Goal: Task Accomplishment & Management: Use online tool/utility

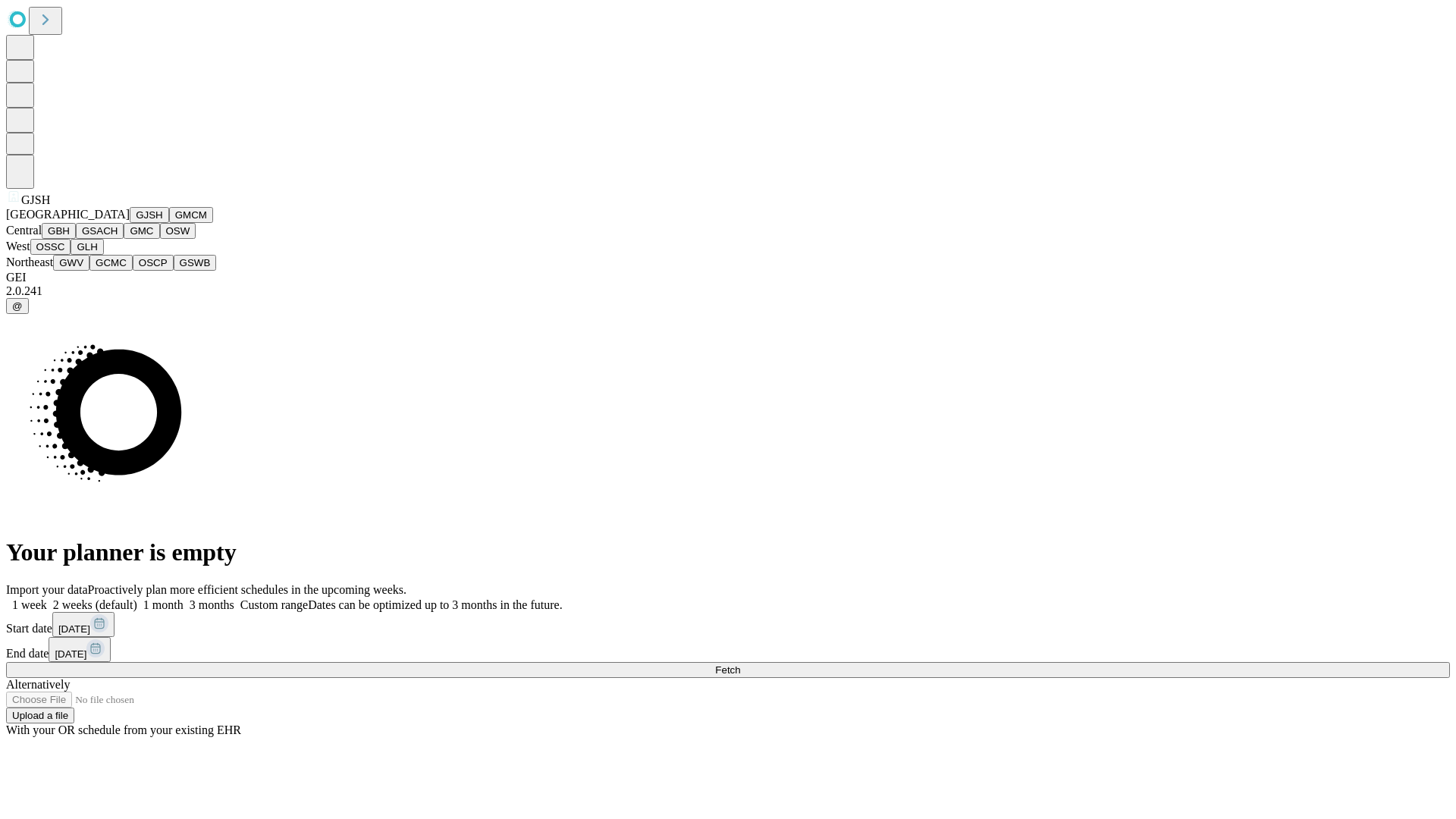
click at [130, 223] on button "GJSH" at bounding box center [150, 215] width 40 height 16
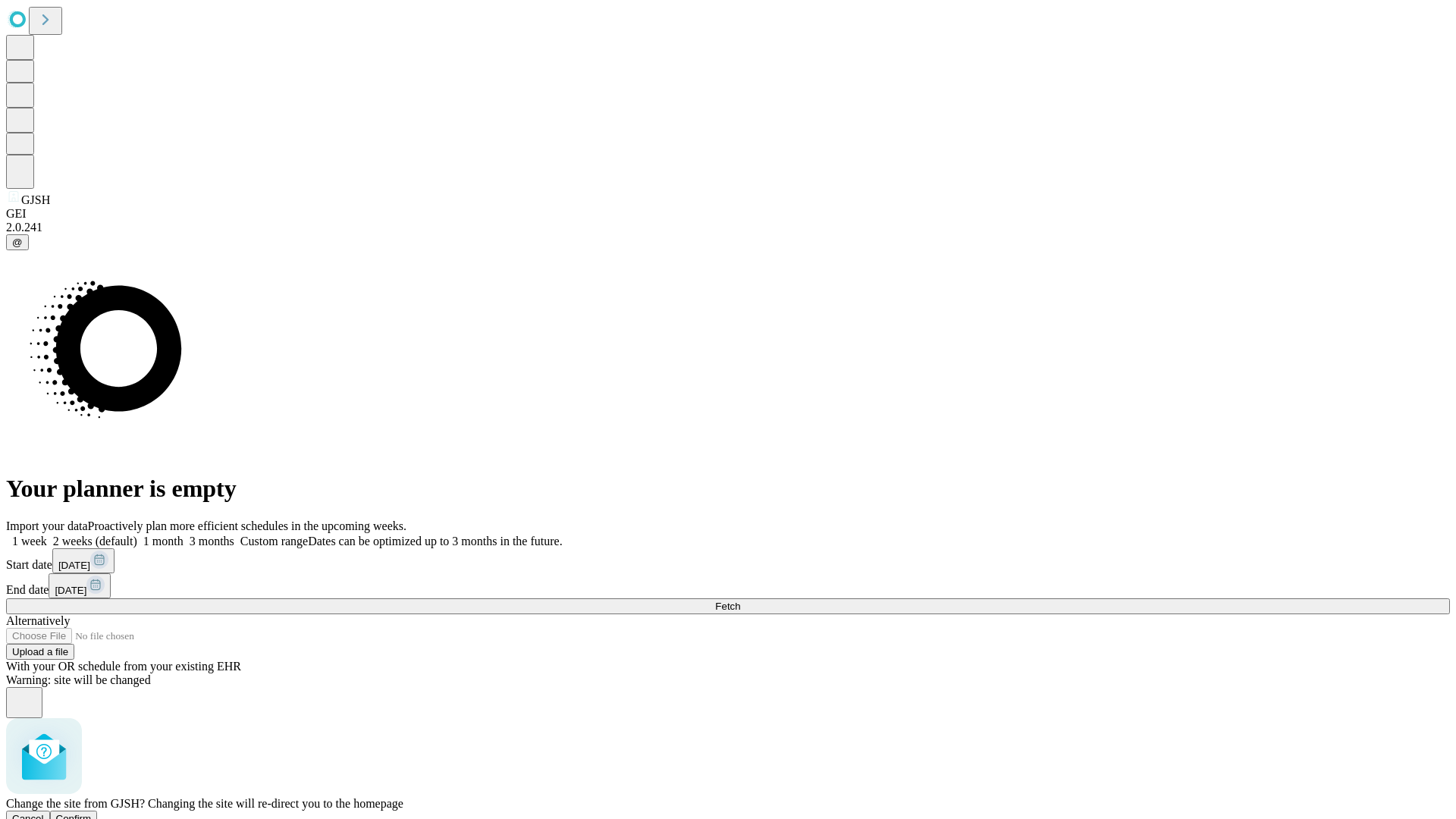
click at [92, 813] on span "Confirm" at bounding box center [73, 818] width 35 height 11
click at [47, 534] on label "1 week" at bounding box center [27, 540] width 41 height 13
click at [740, 600] on span "Fetch" at bounding box center [727, 606] width 25 height 11
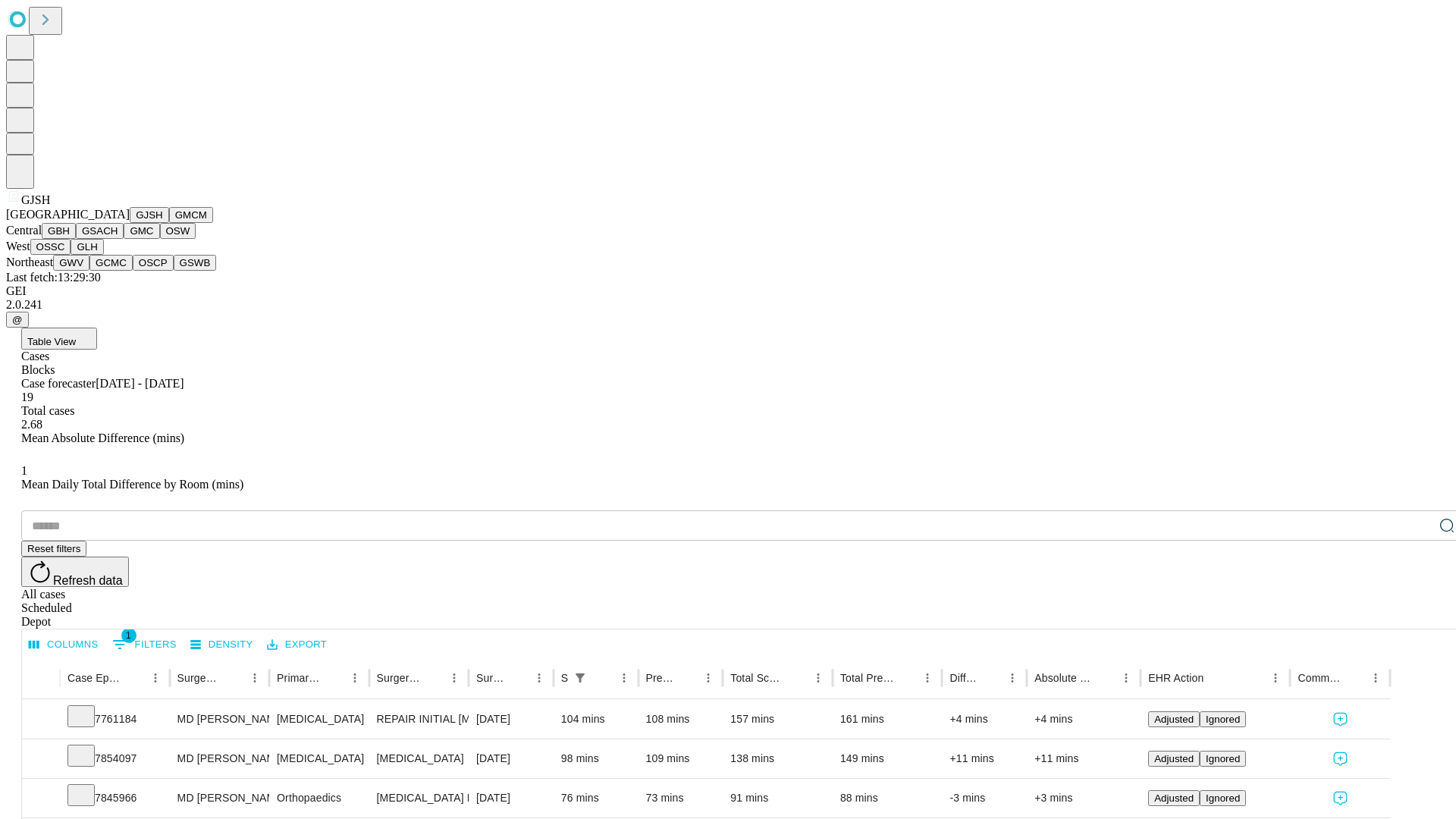
click at [170, 223] on button "GMCM" at bounding box center [191, 215] width 44 height 16
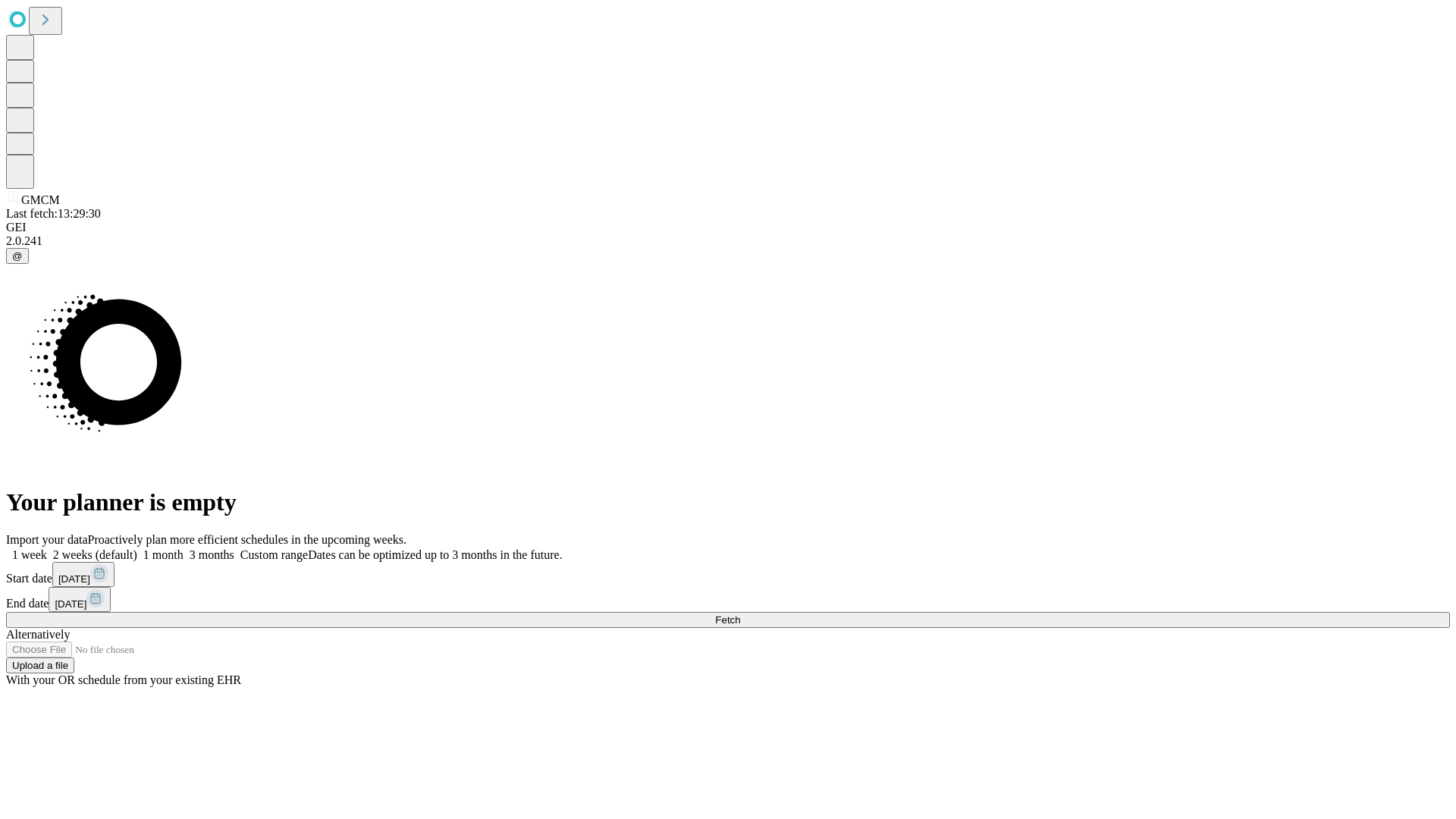
click at [47, 548] on label "1 week" at bounding box center [27, 554] width 41 height 13
click at [740, 614] on span "Fetch" at bounding box center [727, 619] width 25 height 11
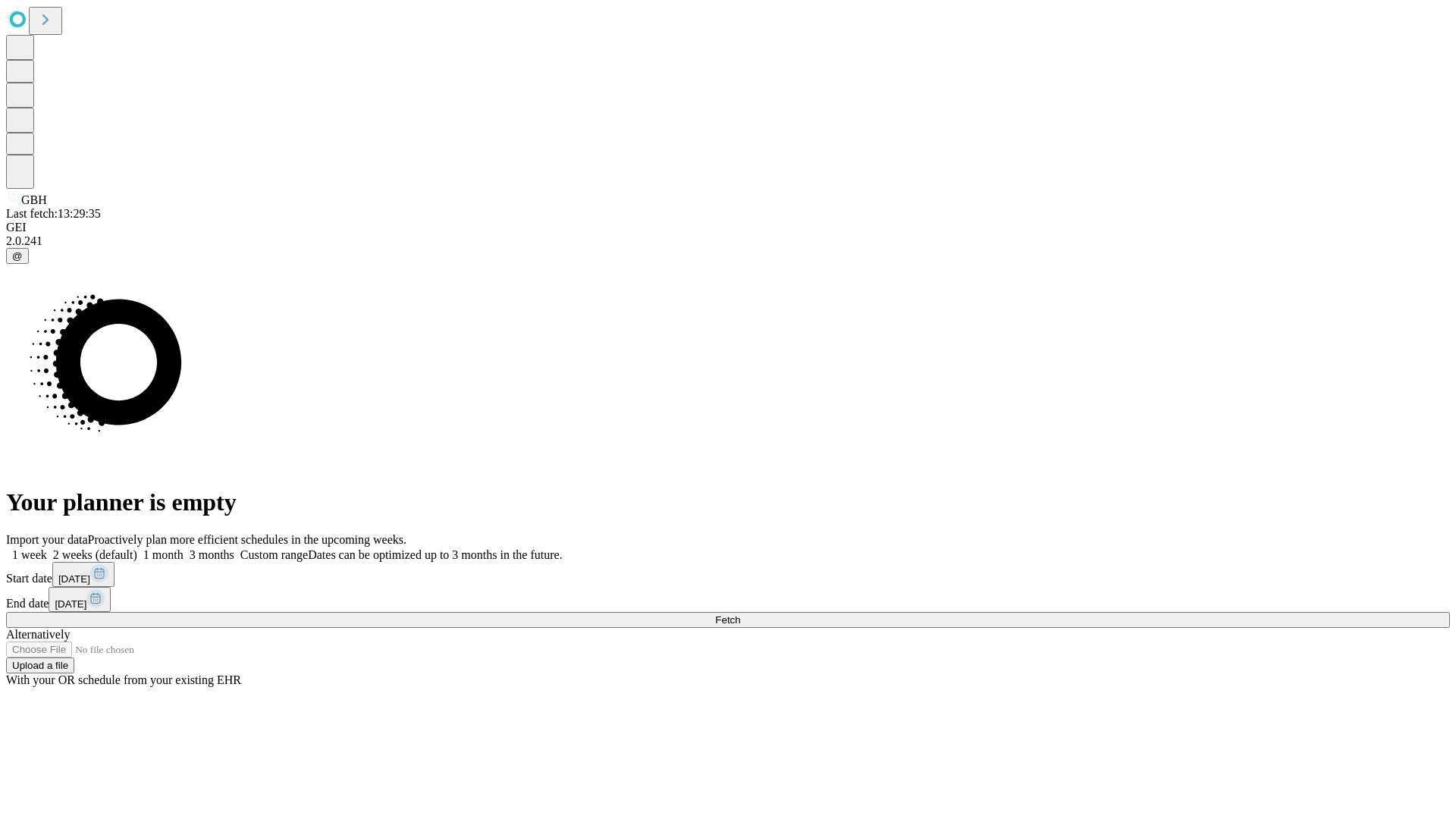
click at [47, 548] on label "1 week" at bounding box center [27, 554] width 41 height 13
click at [740, 614] on span "Fetch" at bounding box center [727, 619] width 25 height 11
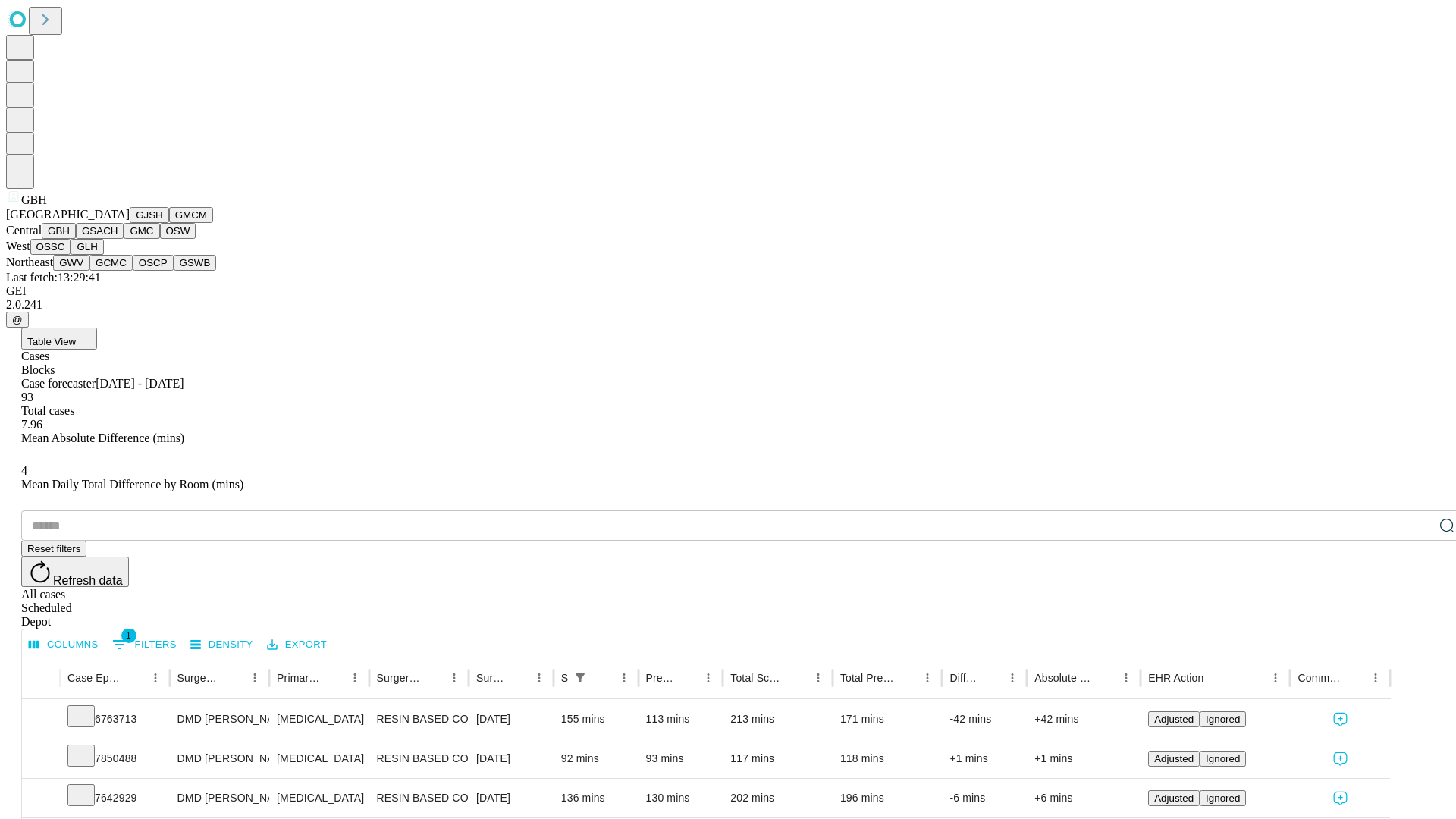
click at [118, 239] on button "GSACH" at bounding box center [100, 231] width 48 height 16
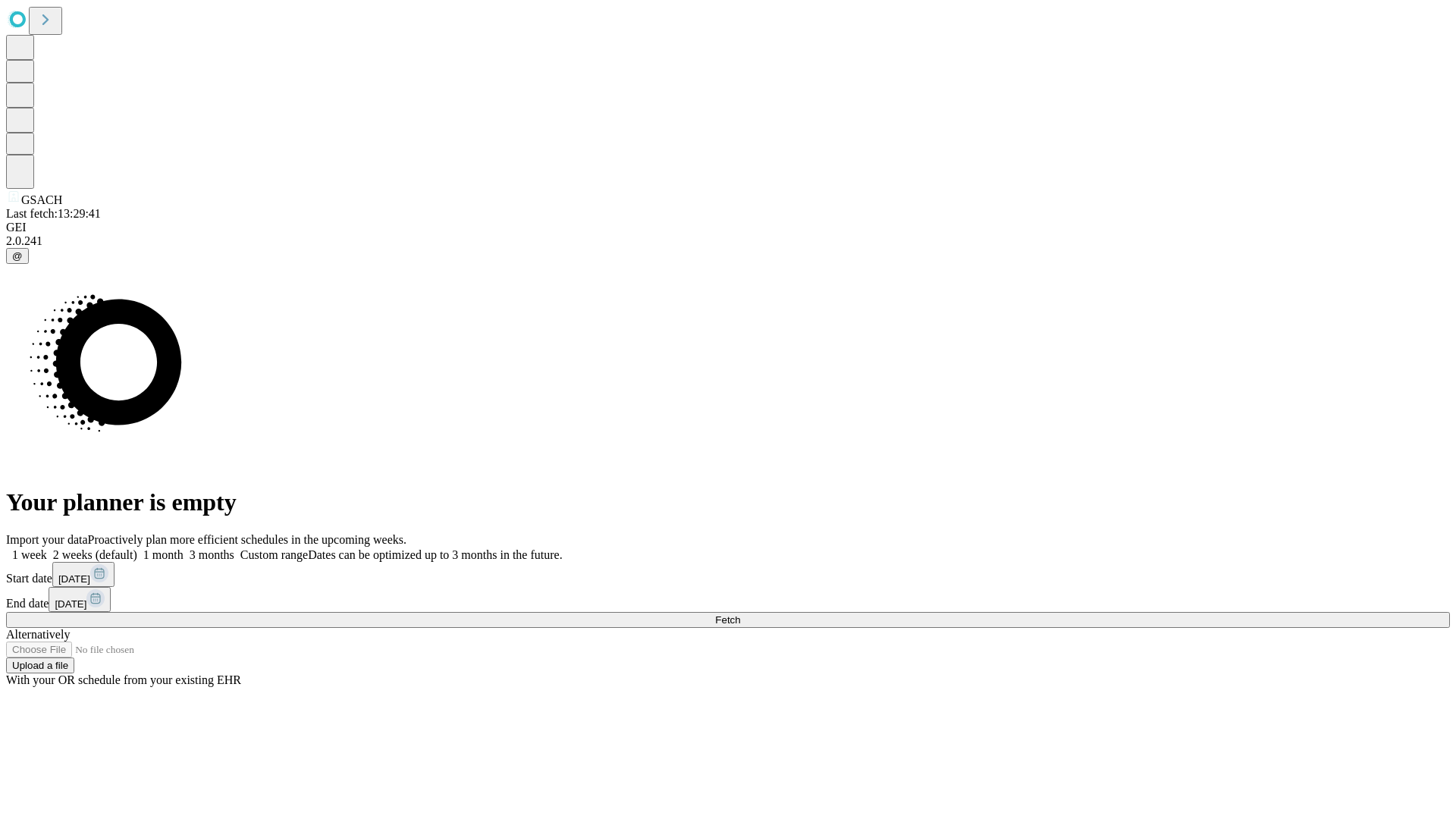
click at [47, 548] on label "1 week" at bounding box center [27, 554] width 41 height 13
click at [740, 614] on span "Fetch" at bounding box center [727, 619] width 25 height 11
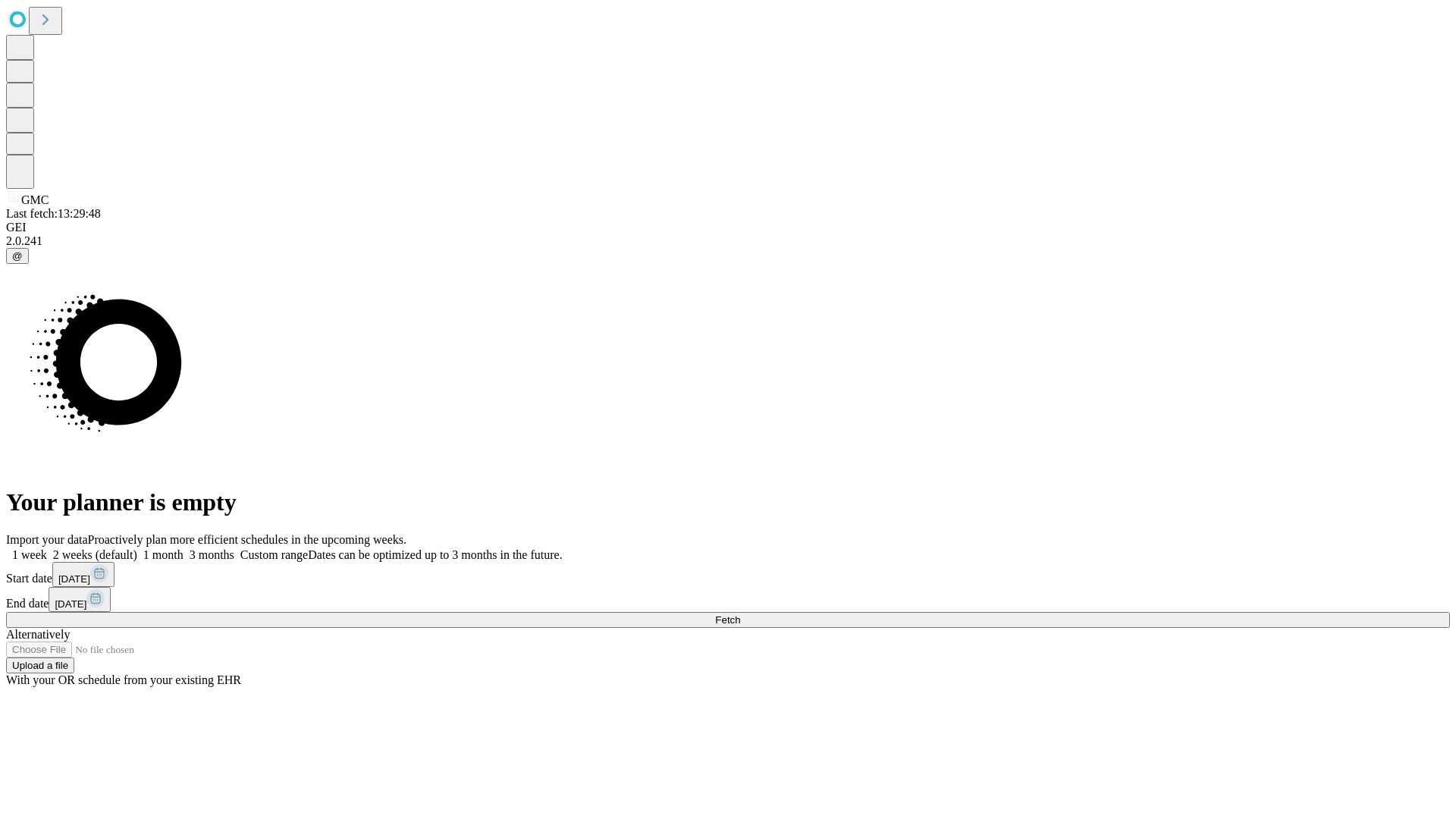
click at [47, 548] on label "1 week" at bounding box center [27, 554] width 41 height 13
click at [740, 614] on span "Fetch" at bounding box center [727, 619] width 25 height 11
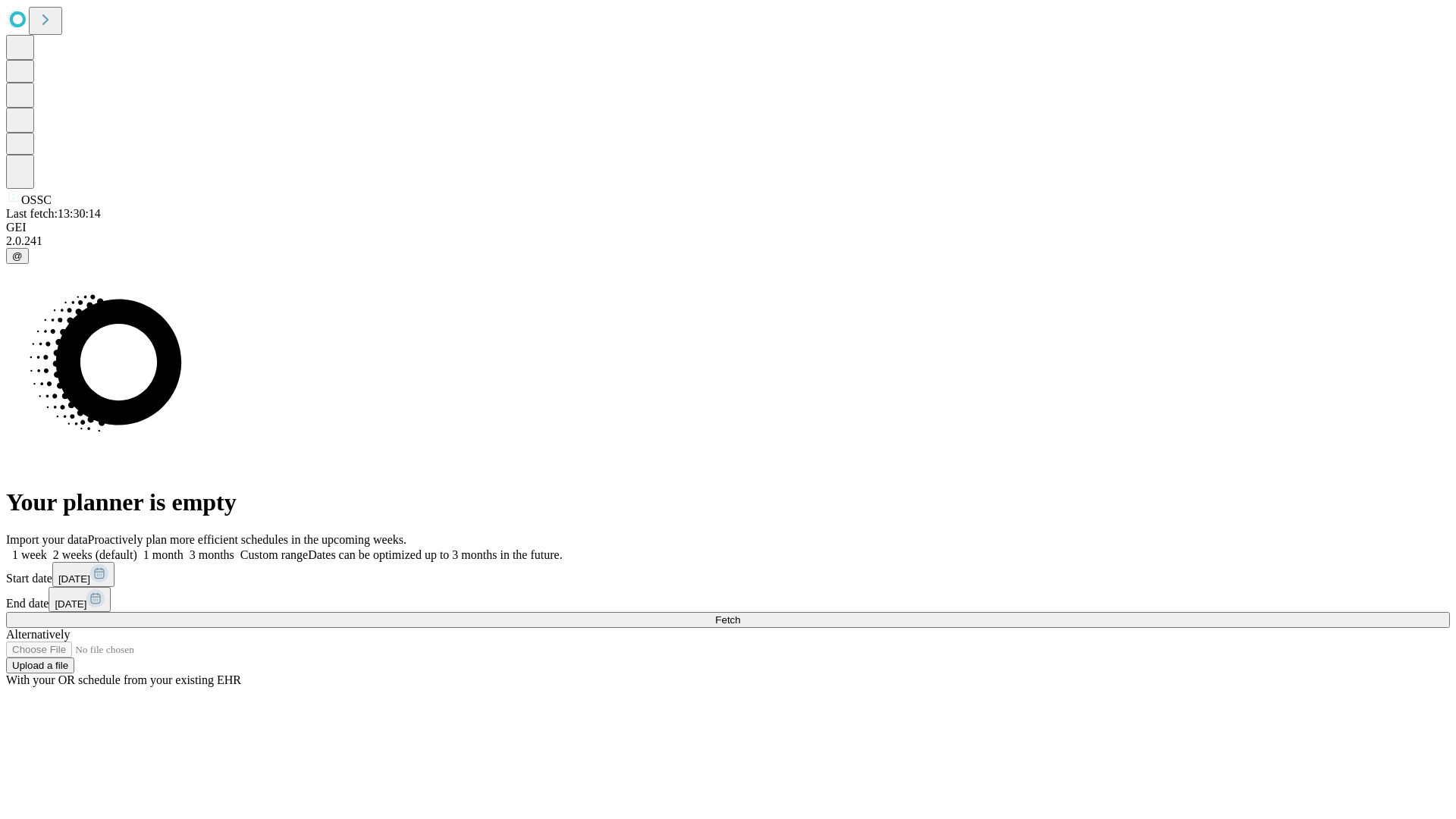
click at [47, 548] on label "1 week" at bounding box center [27, 554] width 41 height 13
click at [740, 614] on span "Fetch" at bounding box center [727, 619] width 25 height 11
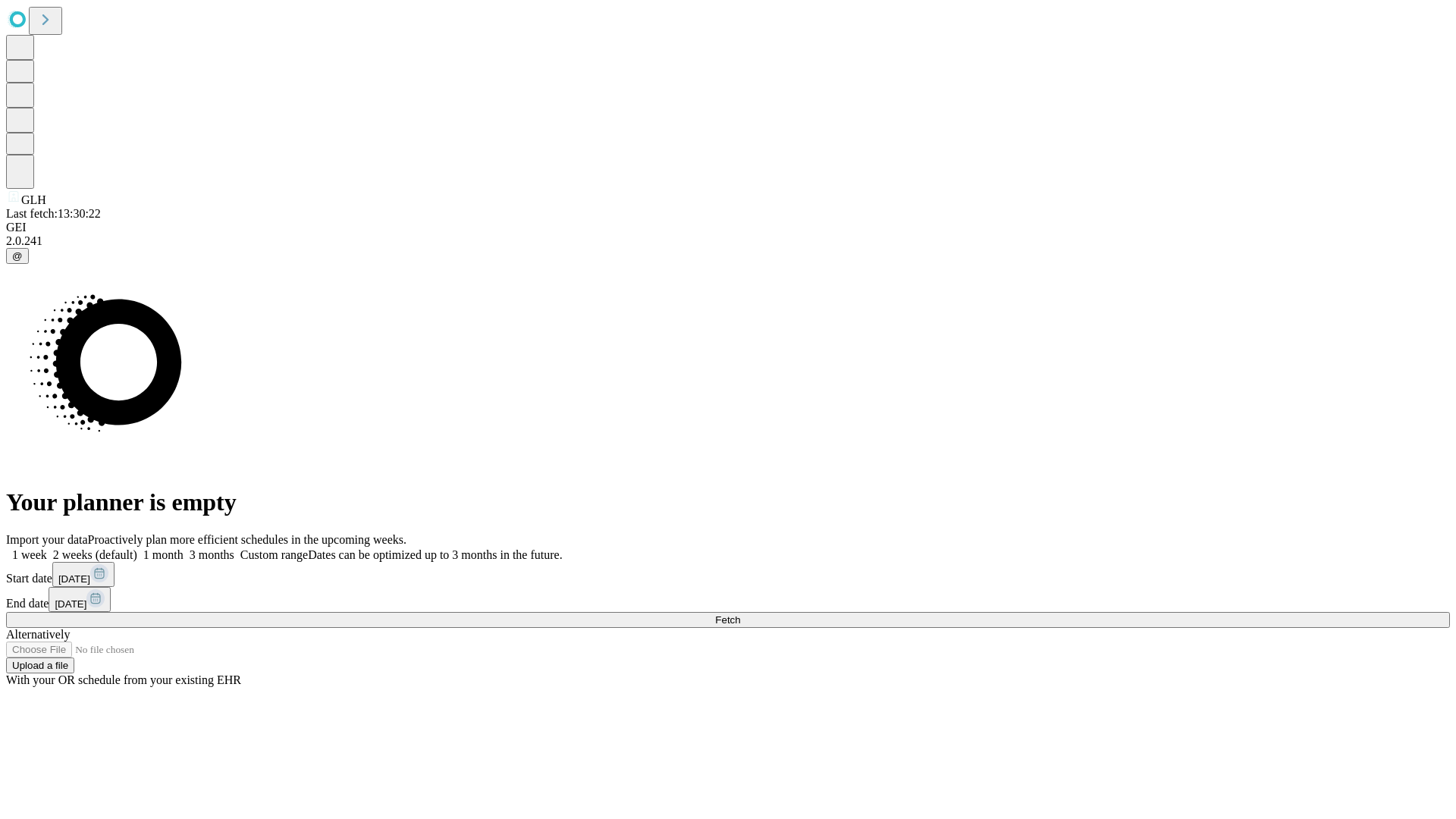
click at [47, 548] on label "1 week" at bounding box center [27, 554] width 41 height 13
click at [740, 614] on span "Fetch" at bounding box center [727, 619] width 25 height 11
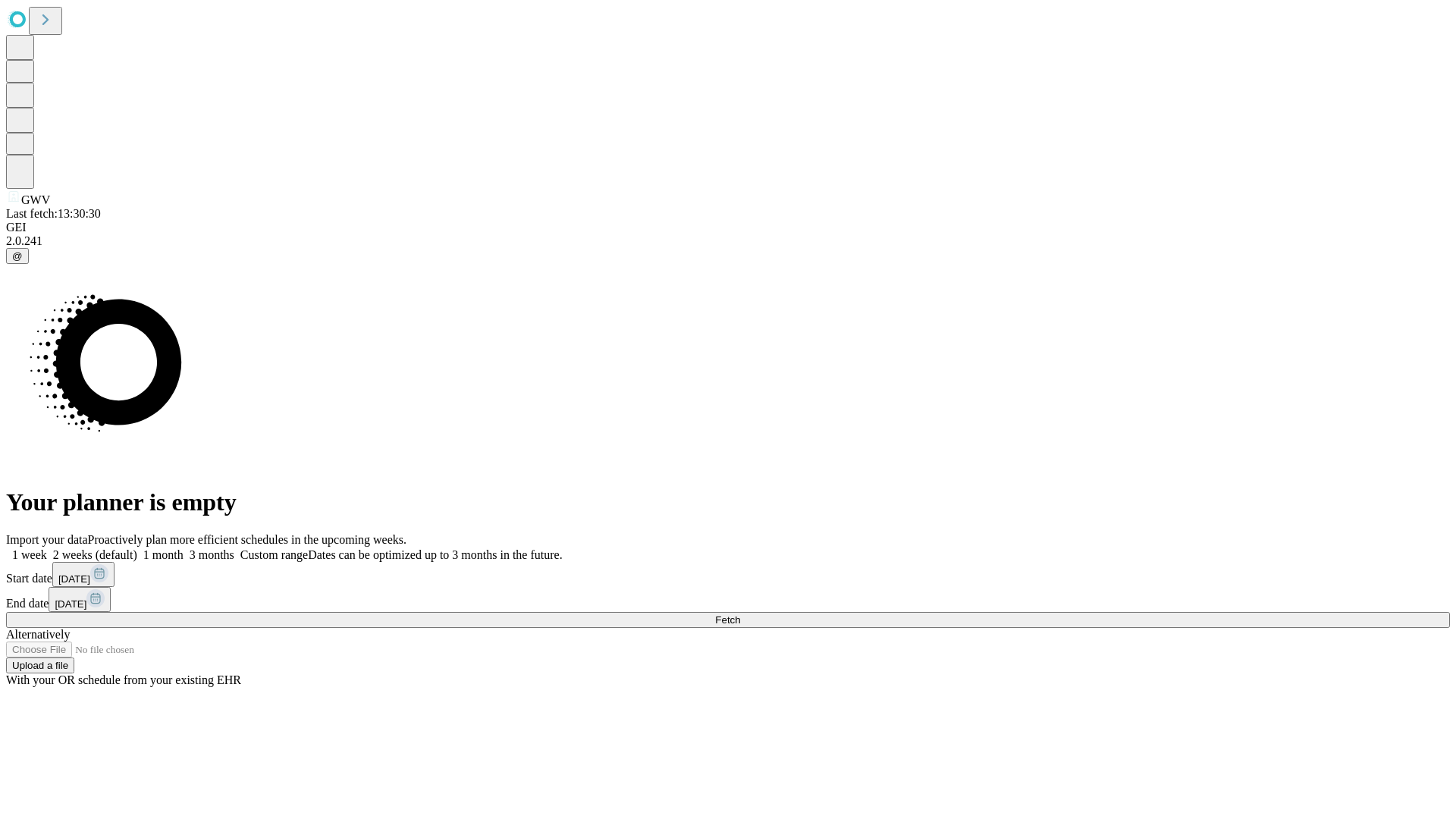
click at [740, 614] on span "Fetch" at bounding box center [727, 619] width 25 height 11
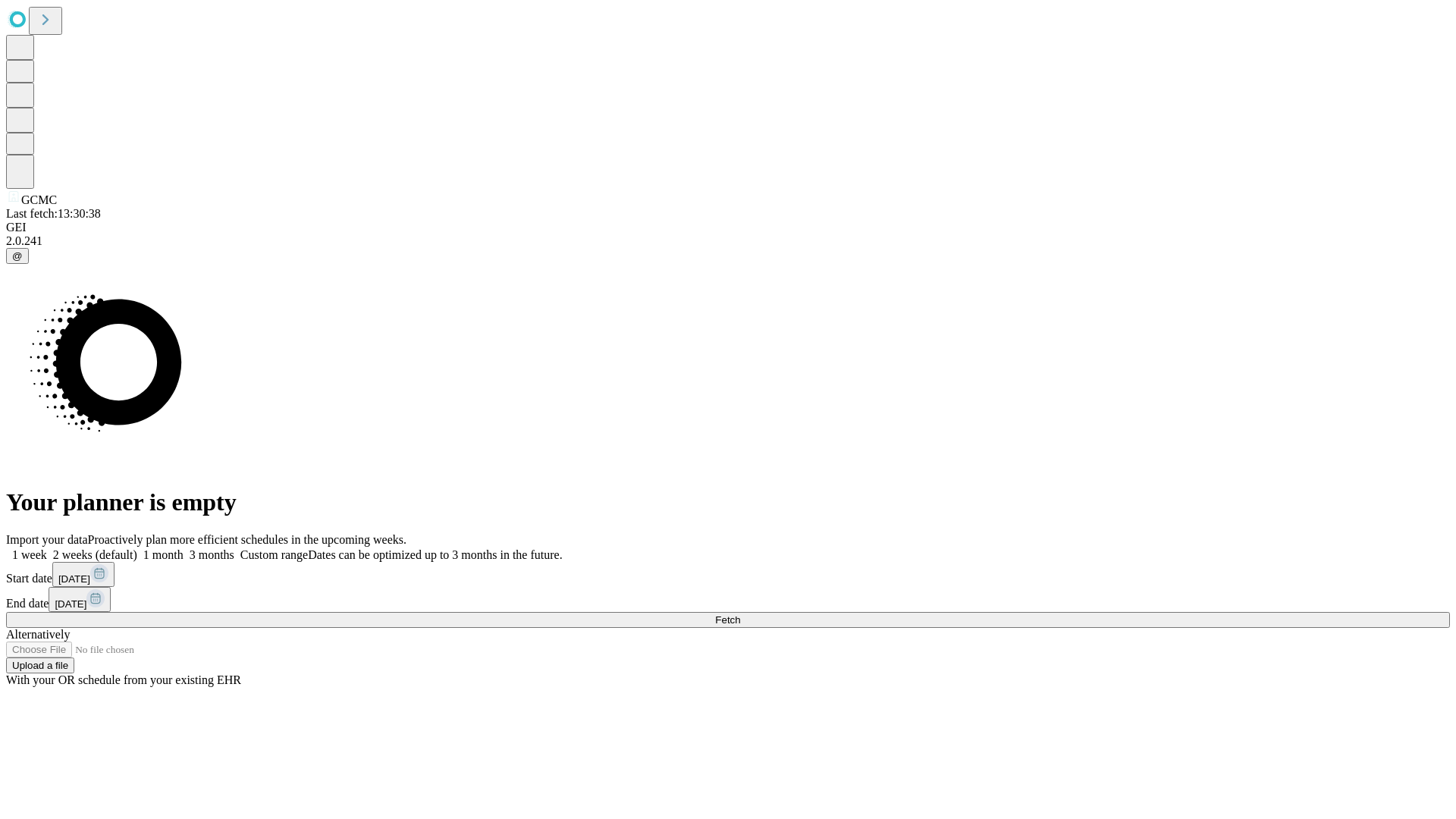
click at [47, 548] on label "1 week" at bounding box center [27, 554] width 41 height 13
click at [740, 614] on span "Fetch" at bounding box center [727, 619] width 25 height 11
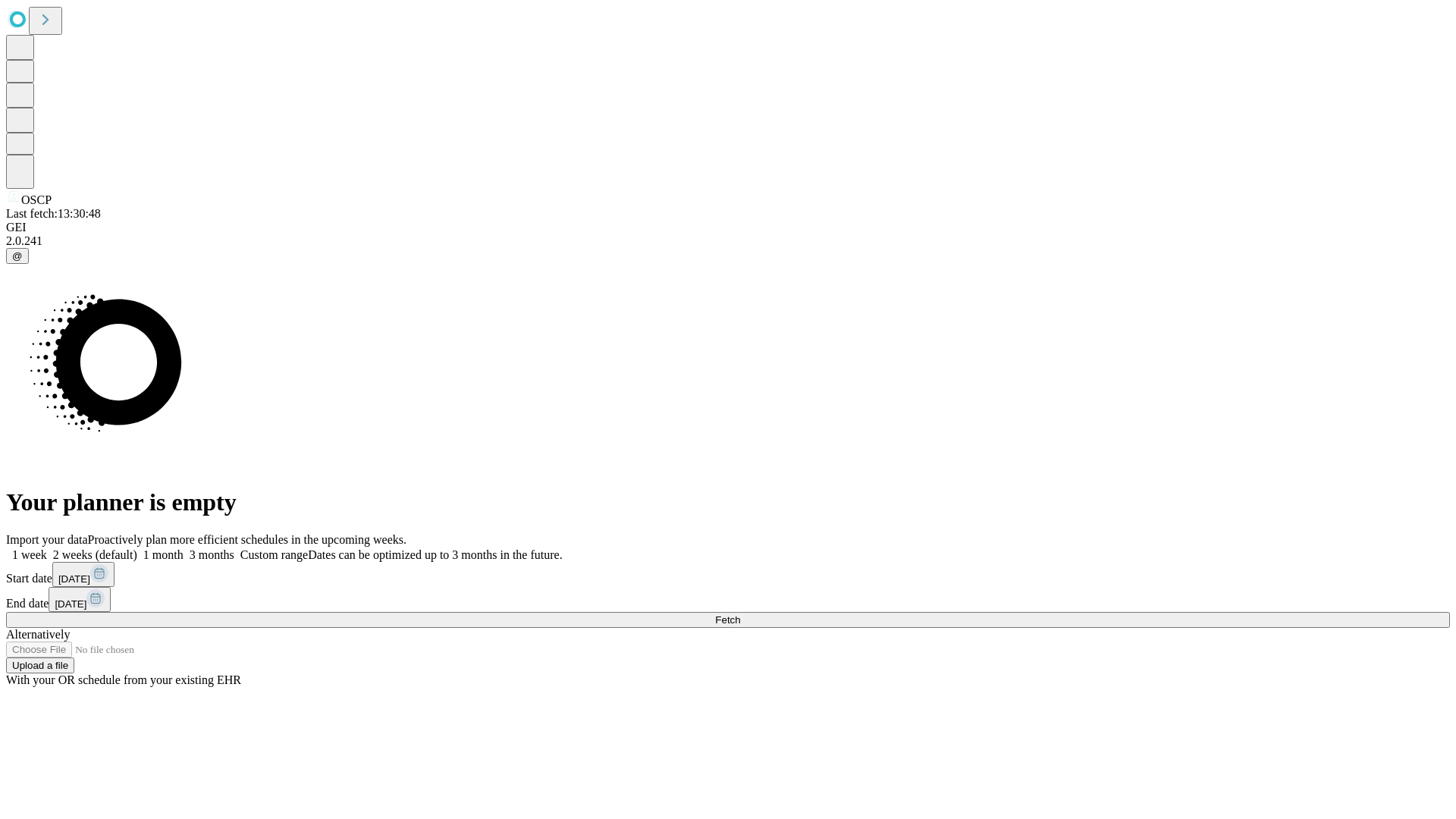
click at [47, 548] on label "1 week" at bounding box center [27, 554] width 41 height 13
click at [740, 614] on span "Fetch" at bounding box center [727, 619] width 25 height 11
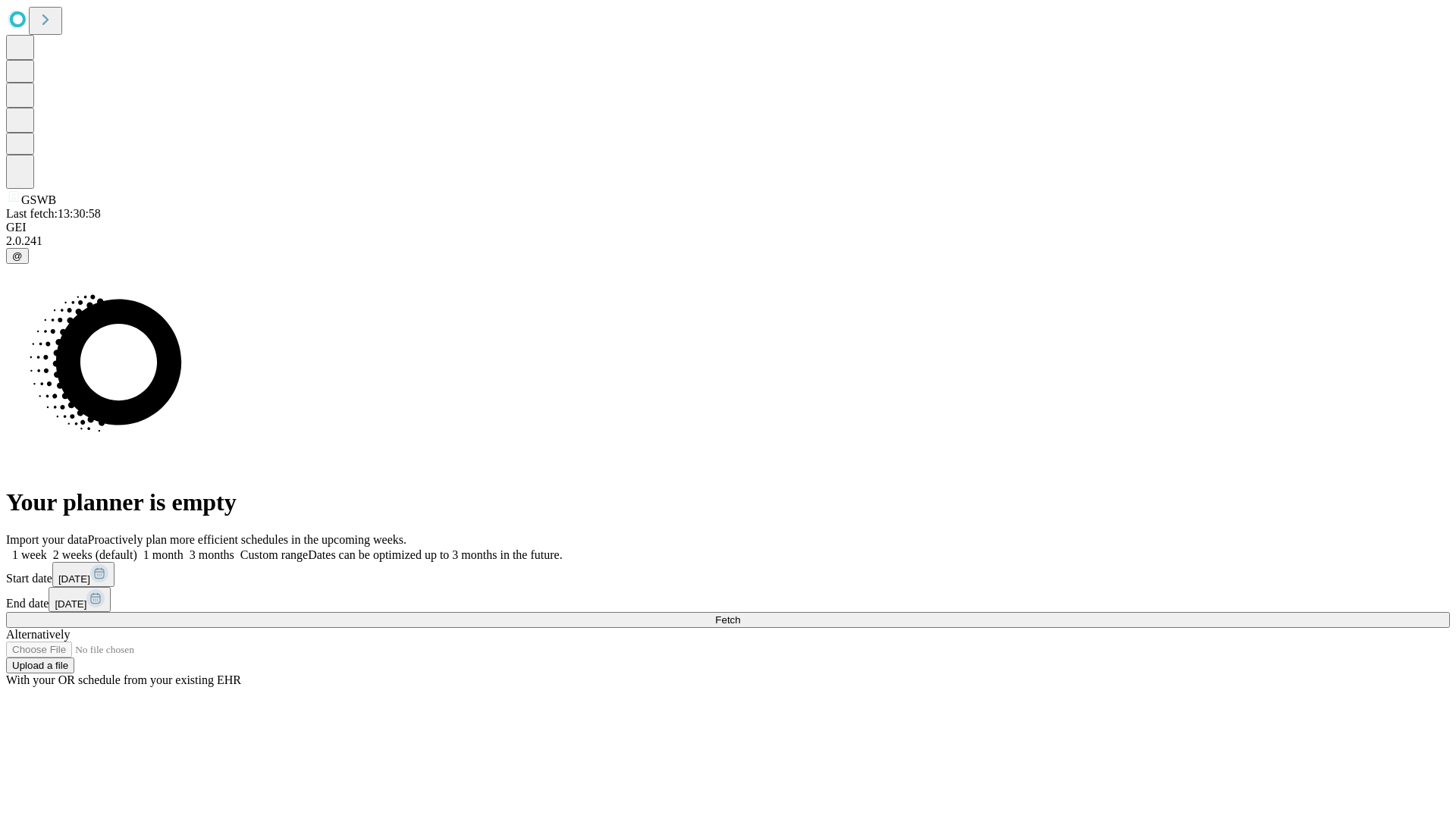
click at [47, 548] on label "1 week" at bounding box center [27, 554] width 41 height 13
click at [740, 614] on span "Fetch" at bounding box center [727, 619] width 25 height 11
